Goal: Transaction & Acquisition: Purchase product/service

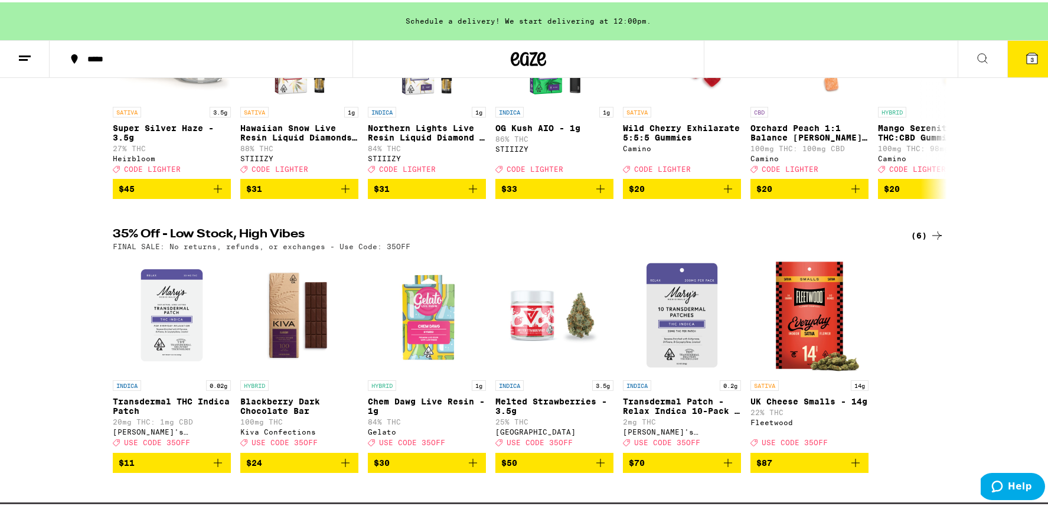
scroll to position [79, 0]
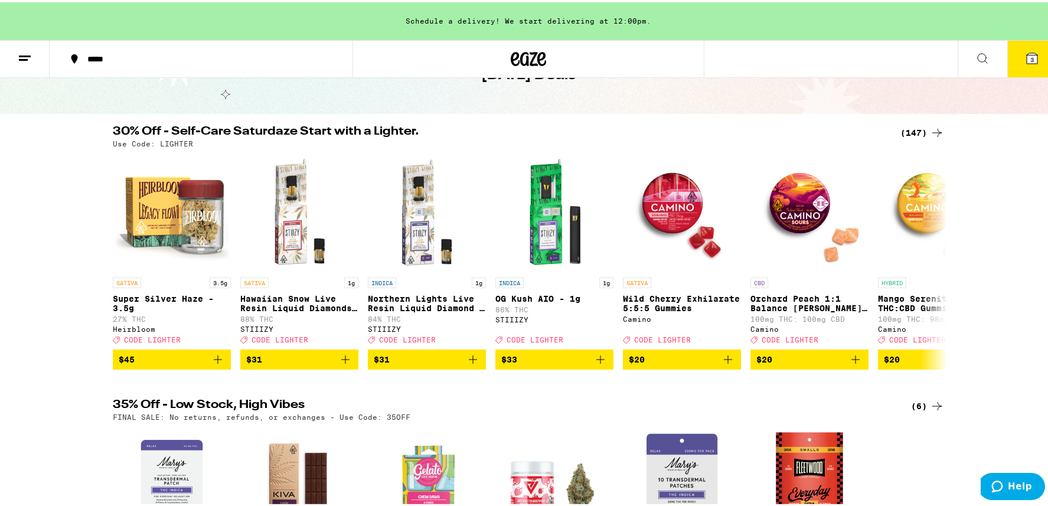
click at [911, 129] on div "(147)" at bounding box center [923, 130] width 44 height 14
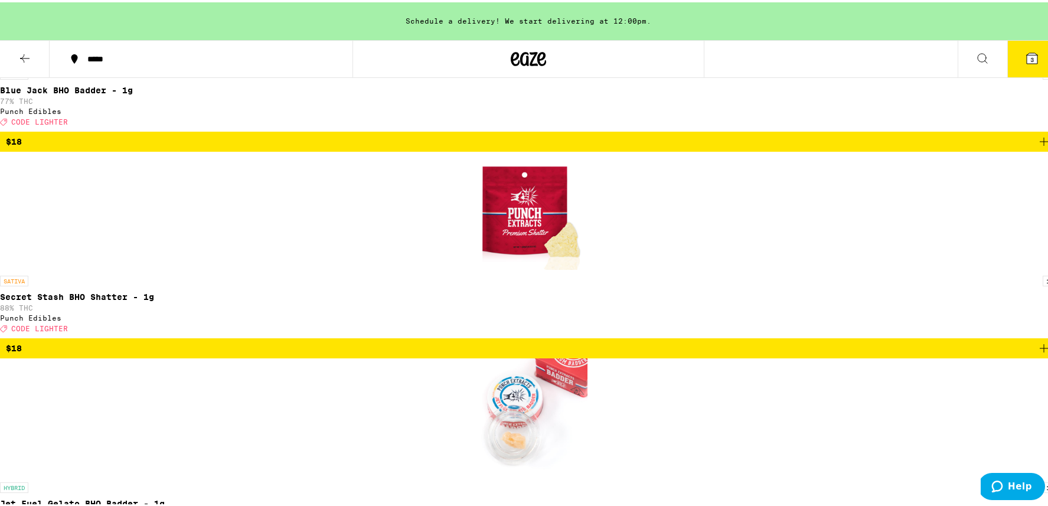
scroll to position [6575, 0]
